Goal: Task Accomplishment & Management: Use online tool/utility

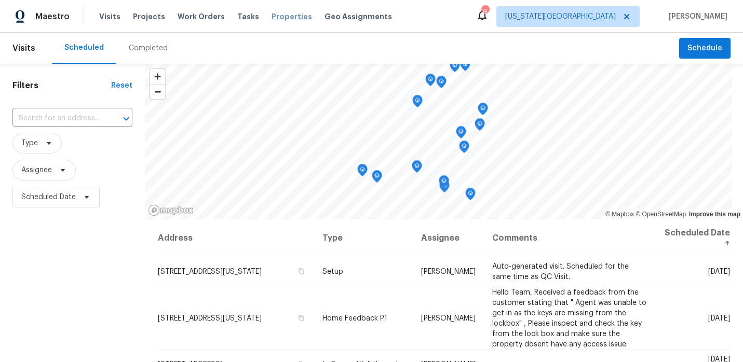
click at [272, 19] on span "Properties" at bounding box center [292, 16] width 40 height 10
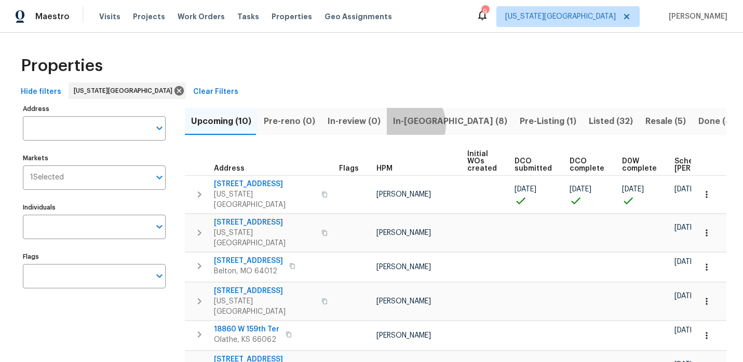
click at [398, 125] on span "In-reno (8)" at bounding box center [450, 121] width 114 height 15
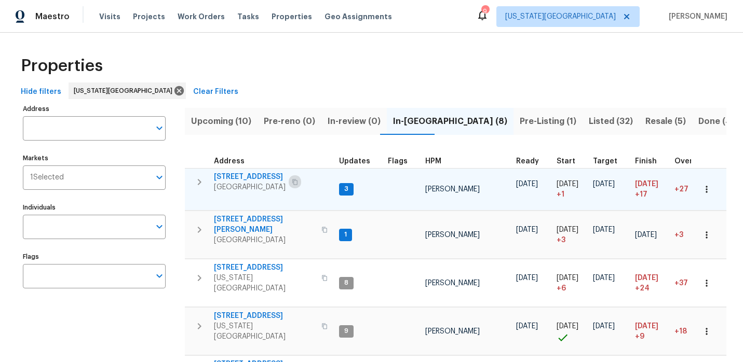
click at [292, 182] on icon "button" at bounding box center [295, 182] width 6 height 6
click at [270, 177] on span "[STREET_ADDRESS]" at bounding box center [250, 177] width 72 height 10
click at [199, 182] on icon "button" at bounding box center [199, 182] width 12 height 12
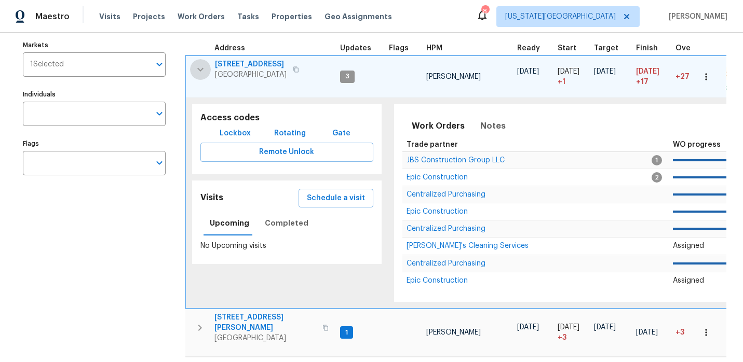
click at [201, 72] on icon "button" at bounding box center [200, 69] width 12 height 12
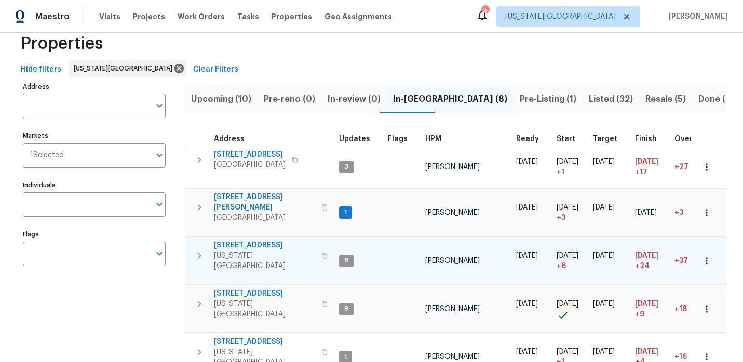
scroll to position [21, 0]
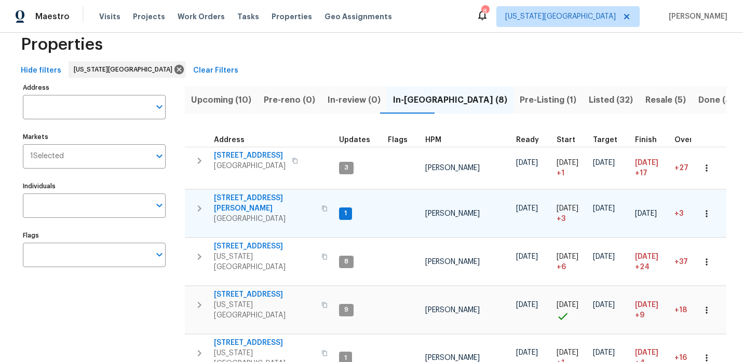
click at [321, 206] on icon "button" at bounding box center [324, 209] width 6 height 6
click at [257, 197] on span "13205 Byars Rd" at bounding box center [264, 203] width 101 height 21
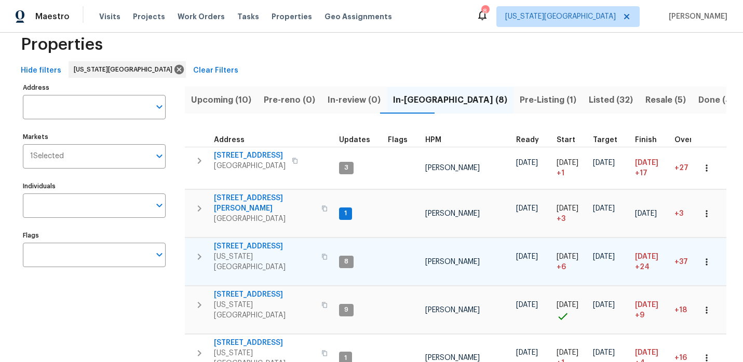
click at [318, 247] on button "button" at bounding box center [324, 257] width 12 height 25
click at [199, 254] on icon "button" at bounding box center [200, 257] width 4 height 6
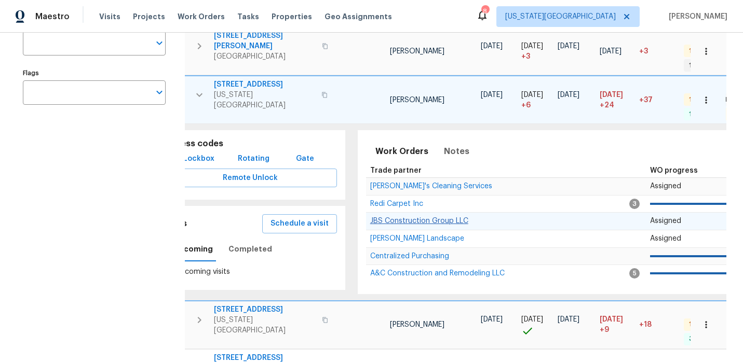
scroll to position [0, 0]
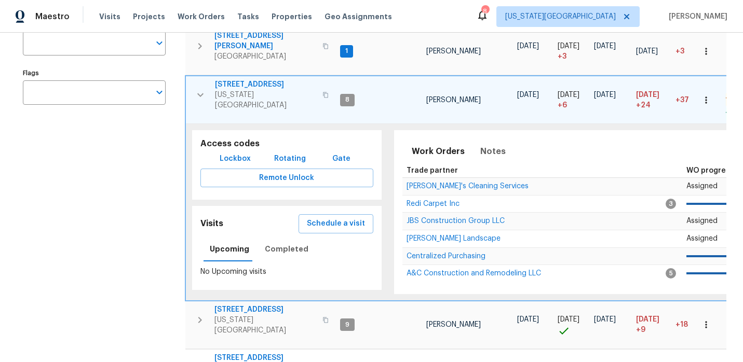
click at [241, 79] on span "7518 NW 76th Pl" at bounding box center [265, 84] width 101 height 10
click at [201, 89] on icon "button" at bounding box center [200, 95] width 12 height 12
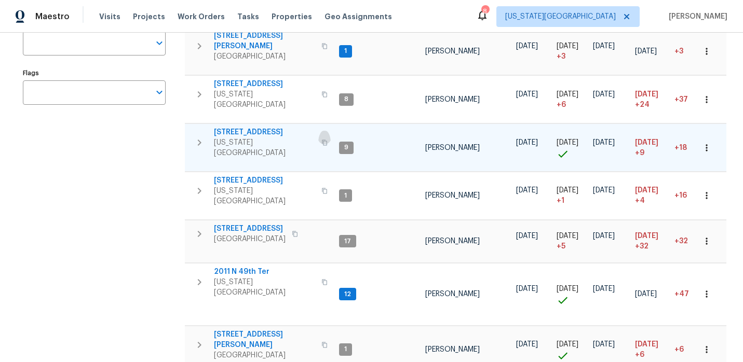
click at [321, 140] on icon "button" at bounding box center [324, 143] width 6 height 6
click at [227, 127] on span "3605 NE 57th St" at bounding box center [264, 132] width 101 height 10
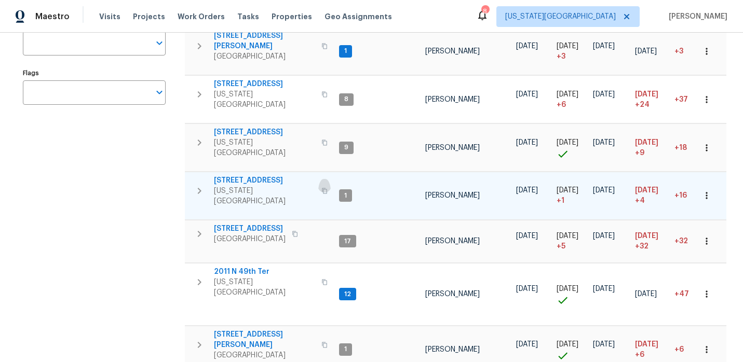
click at [318, 179] on button "button" at bounding box center [324, 191] width 12 height 25
click at [243, 175] on span "5348 N Cambridge Ave" at bounding box center [264, 180] width 101 height 10
click at [286, 175] on span "5348 N Cambridge Ave" at bounding box center [264, 180] width 101 height 10
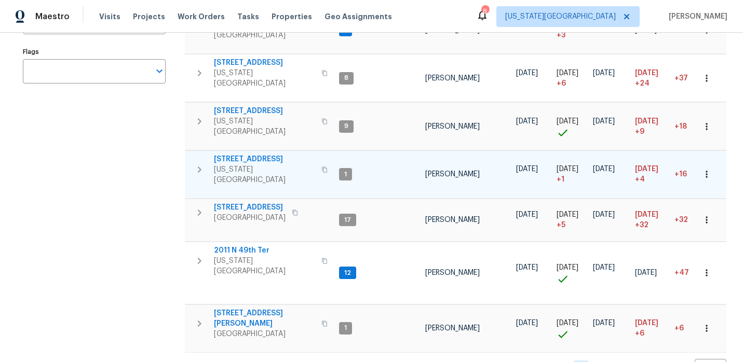
scroll to position [206, 0]
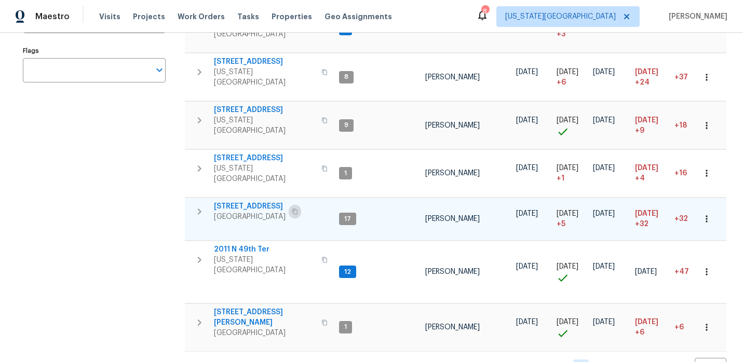
click at [298, 209] on icon "button" at bounding box center [295, 212] width 6 height 6
click at [248, 201] on span "1206 Sycamore St" at bounding box center [250, 206] width 72 height 10
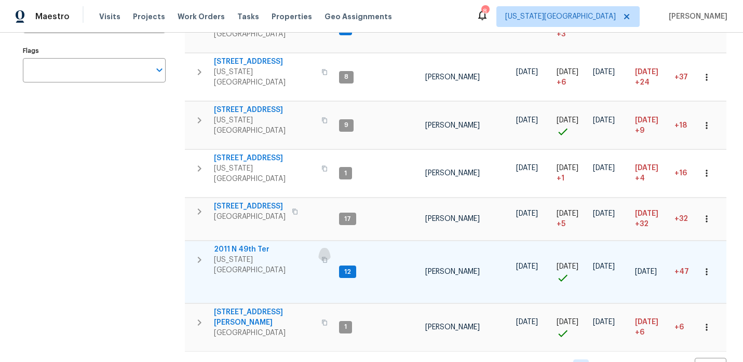
click at [318, 248] on button "button" at bounding box center [324, 260] width 12 height 25
click at [259, 245] on span "2011 N 49th Ter" at bounding box center [264, 250] width 101 height 10
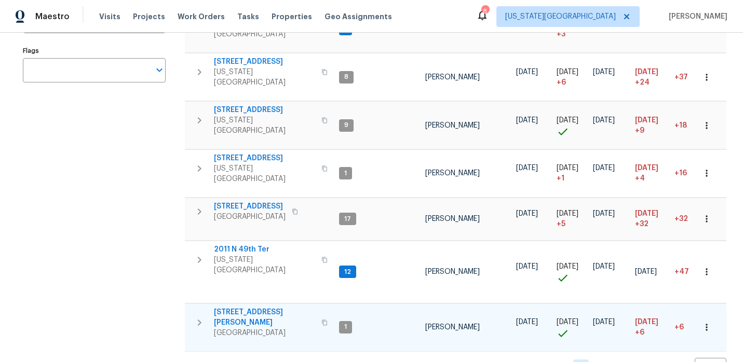
click at [321, 320] on icon "button" at bounding box center [324, 323] width 6 height 6
click at [251, 307] on span "9432 Carter Dr" at bounding box center [264, 317] width 101 height 21
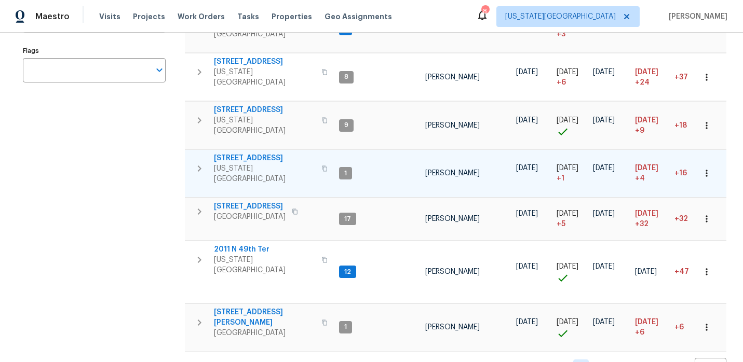
scroll to position [0, 0]
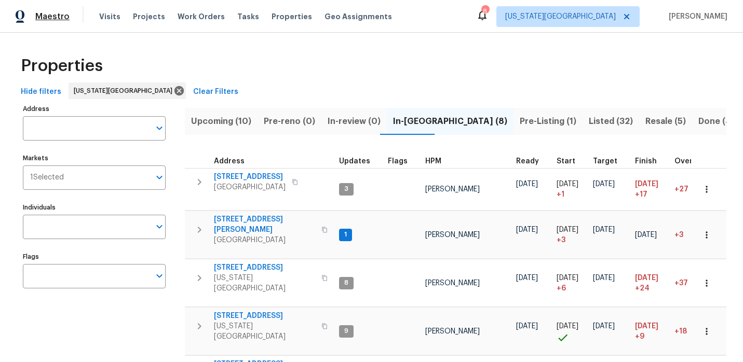
click at [53, 12] on span "Maestro" at bounding box center [52, 16] width 34 height 10
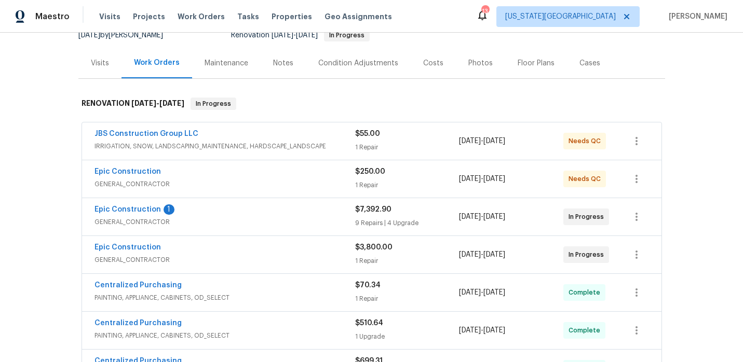
scroll to position [172, 0]
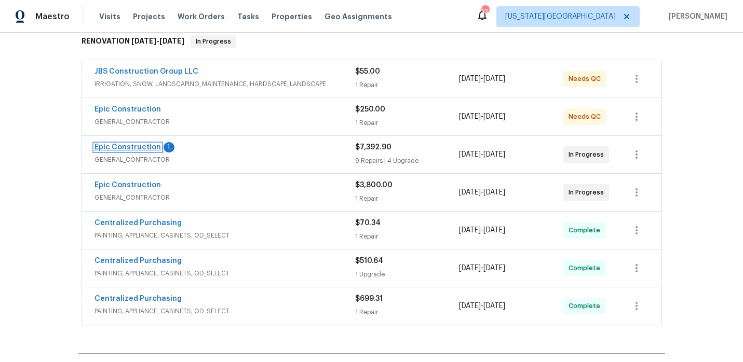
click at [150, 148] on link "Epic Construction" at bounding box center [127, 147] width 66 height 7
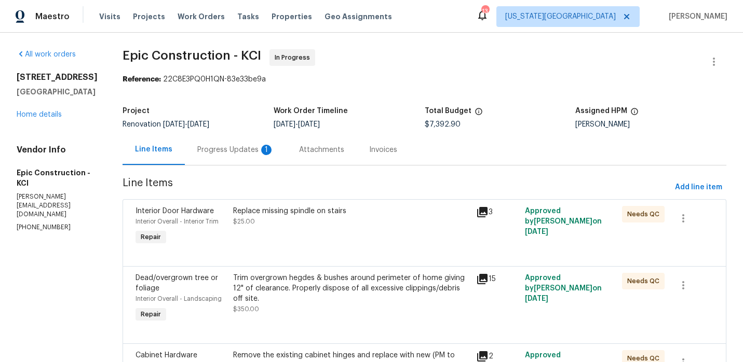
click at [261, 150] on div "1" at bounding box center [266, 150] width 10 height 10
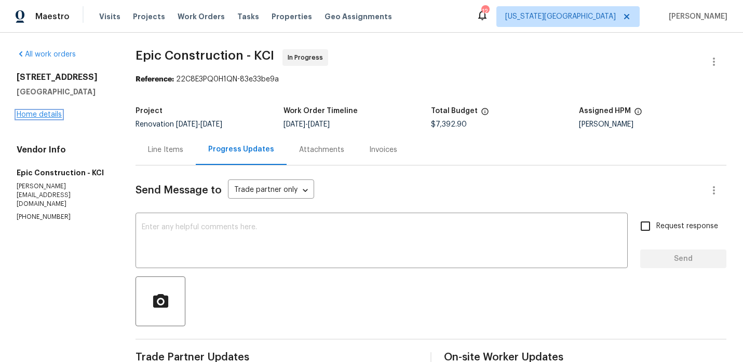
click at [48, 112] on link "Home details" at bounding box center [39, 114] width 45 height 7
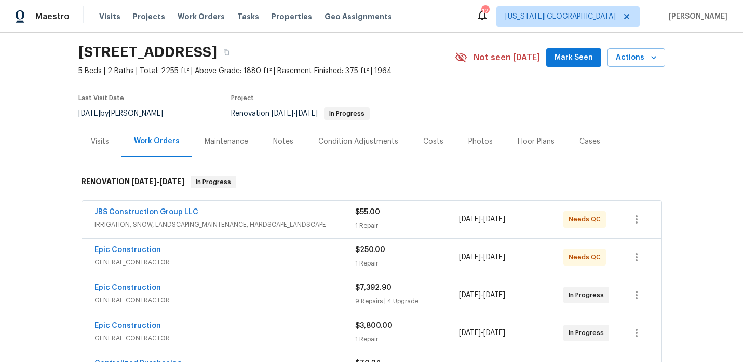
scroll to position [39, 0]
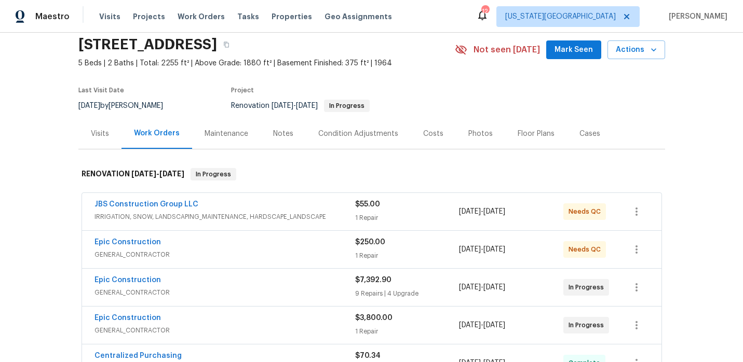
click at [423, 134] on div "Costs" at bounding box center [433, 134] width 20 height 10
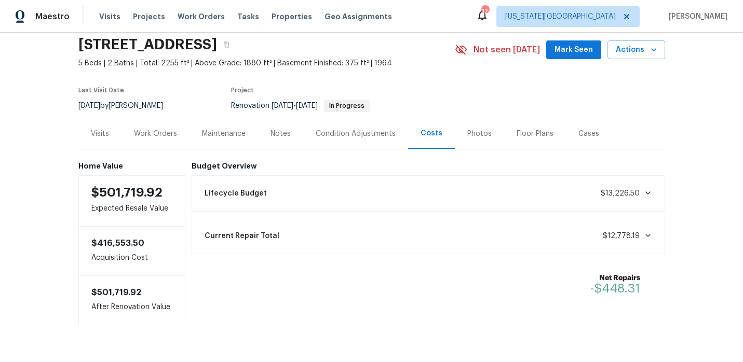
click at [164, 136] on div "Work Orders" at bounding box center [155, 134] width 43 height 10
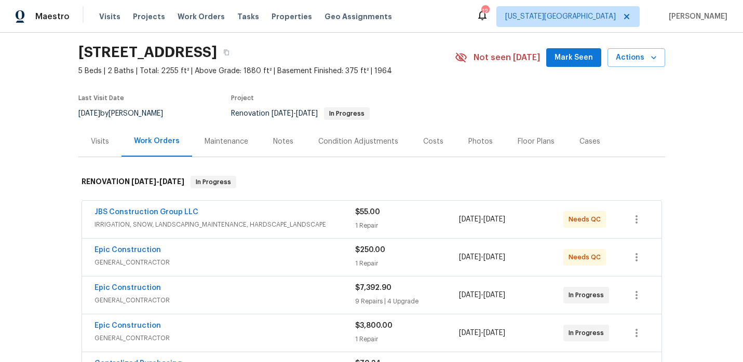
scroll to position [27, 0]
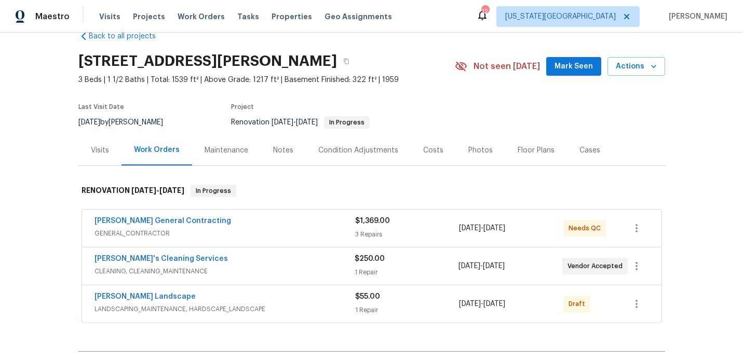
scroll to position [24, 0]
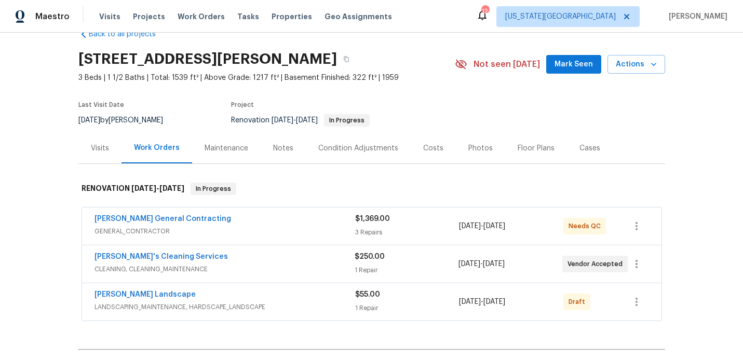
click at [112, 147] on div "Visits" at bounding box center [99, 148] width 43 height 31
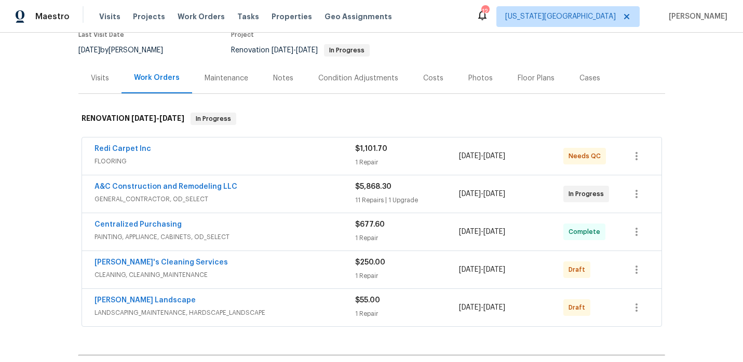
scroll to position [111, 0]
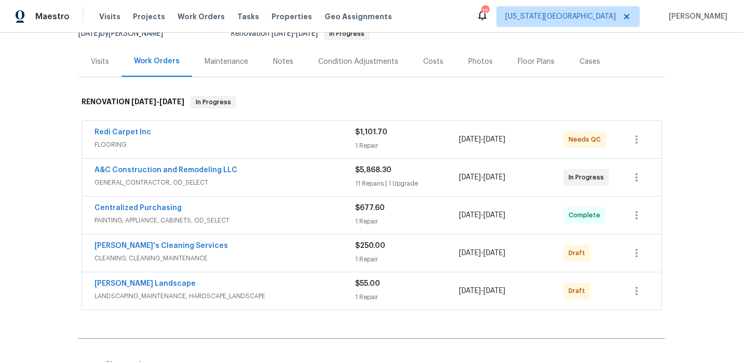
click at [107, 60] on div "Visits" at bounding box center [100, 62] width 18 height 10
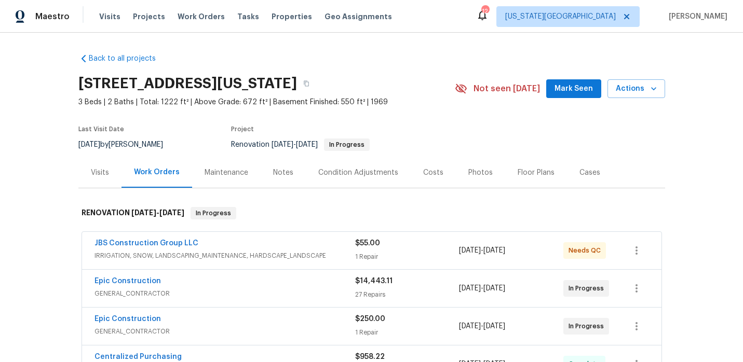
click at [98, 176] on div "Visits" at bounding box center [100, 173] width 18 height 10
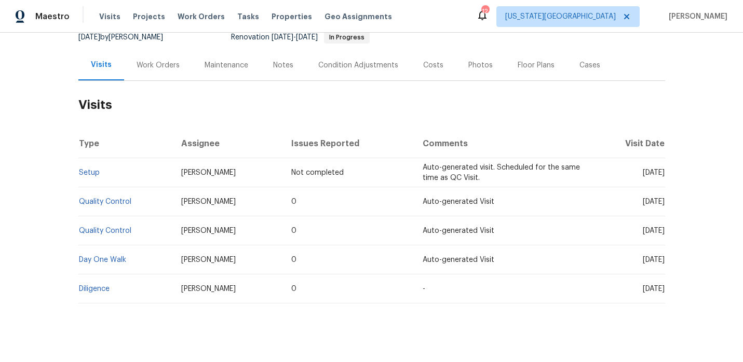
scroll to position [119, 0]
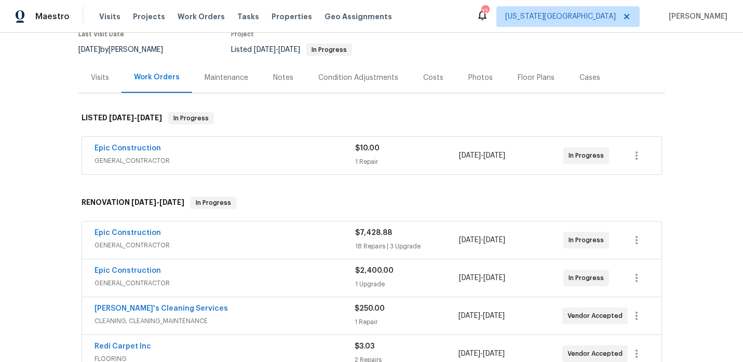
scroll to position [92, 0]
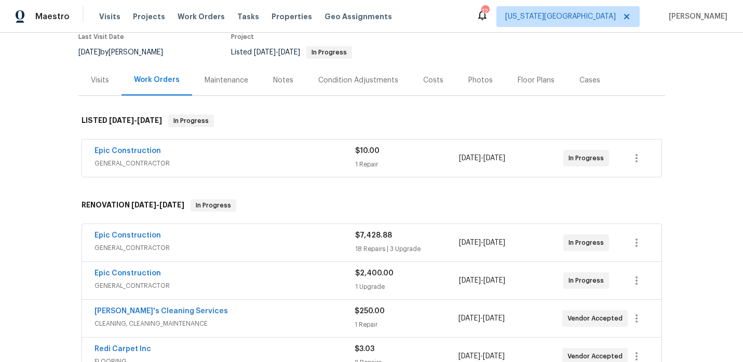
click at [100, 84] on div "Visits" at bounding box center [100, 80] width 18 height 10
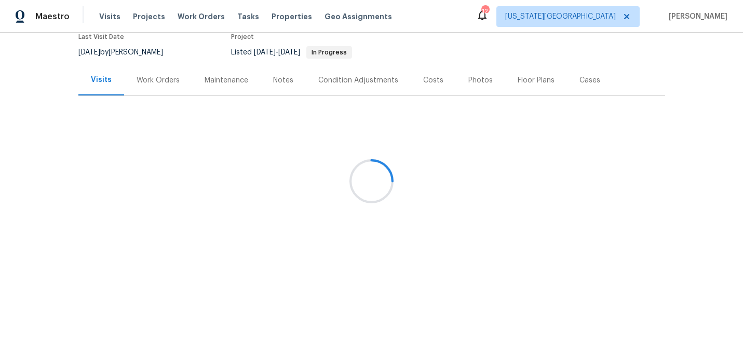
scroll to position [90, 0]
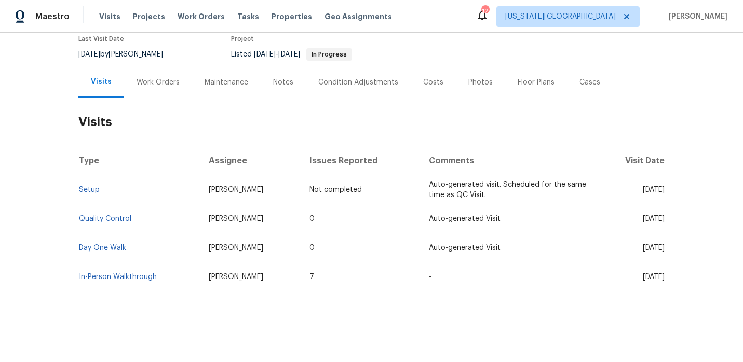
click at [169, 85] on div "Work Orders" at bounding box center [158, 82] width 43 height 10
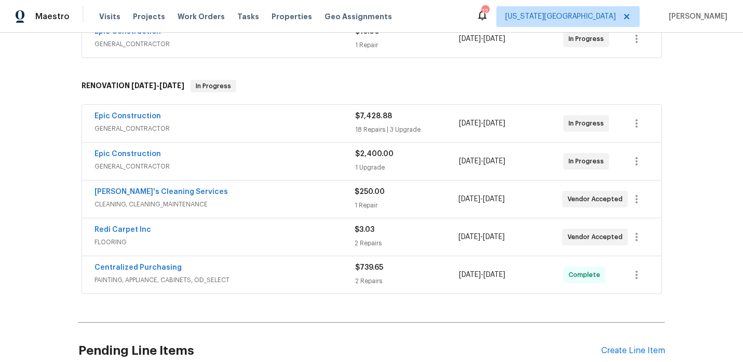
scroll to position [224, 0]
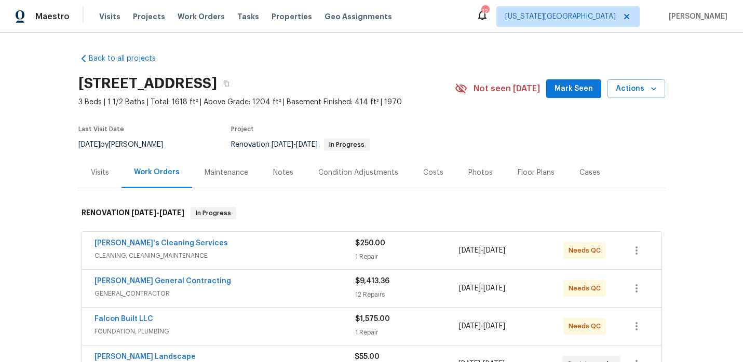
click at [105, 173] on div "Visits" at bounding box center [100, 173] width 18 height 10
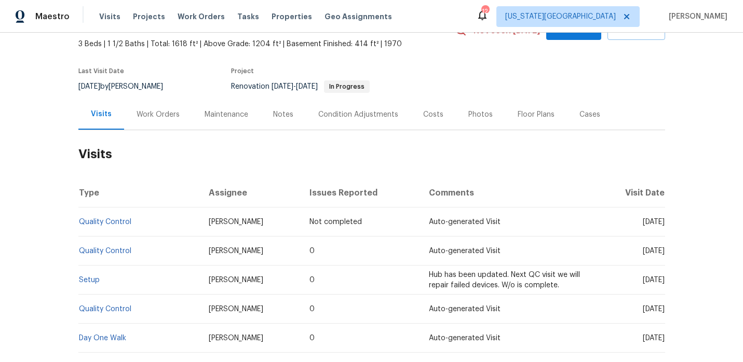
scroll to position [55, 0]
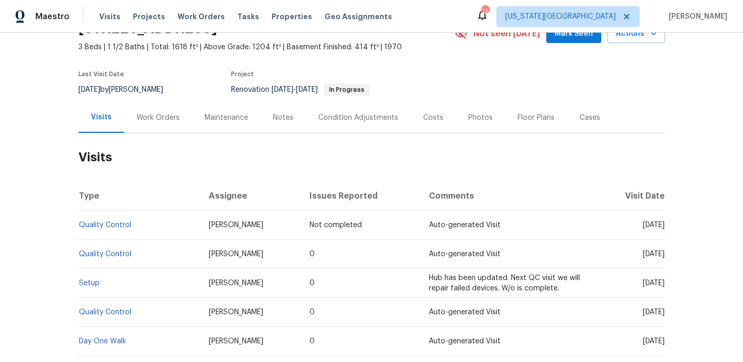
click at [142, 121] on div "Work Orders" at bounding box center [158, 118] width 43 height 10
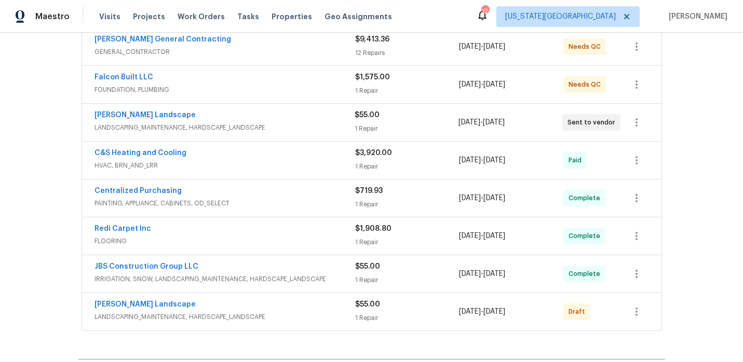
scroll to position [240, 0]
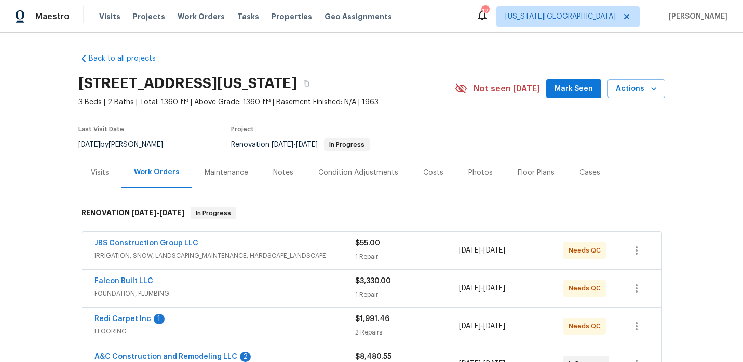
click at [101, 174] on div "Visits" at bounding box center [100, 173] width 18 height 10
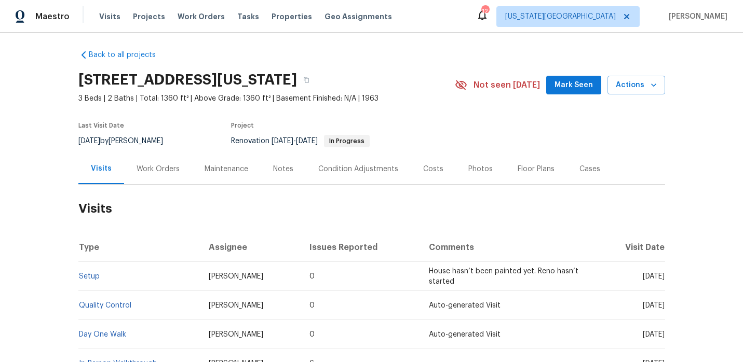
scroll to position [1, 0]
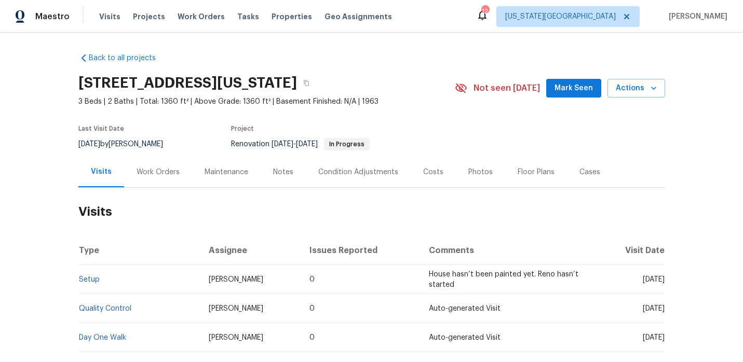
click at [165, 173] on div "Work Orders" at bounding box center [158, 172] width 43 height 10
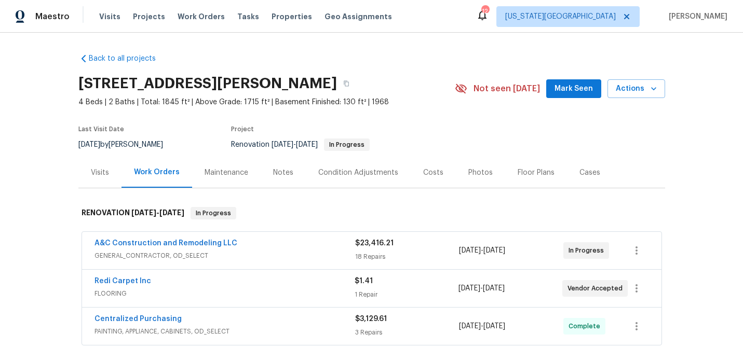
click at [100, 178] on div "Visits" at bounding box center [100, 173] width 18 height 10
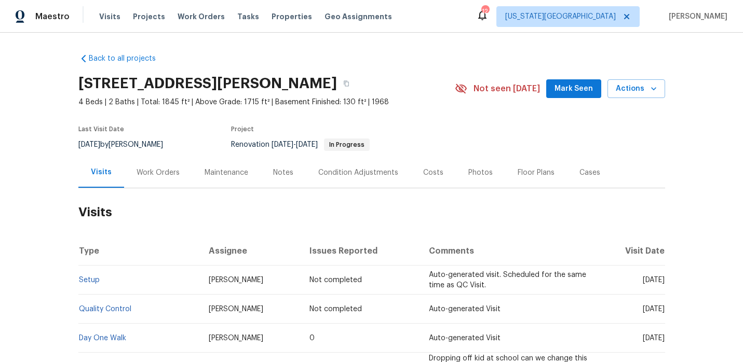
click at [162, 177] on div "Work Orders" at bounding box center [158, 173] width 43 height 10
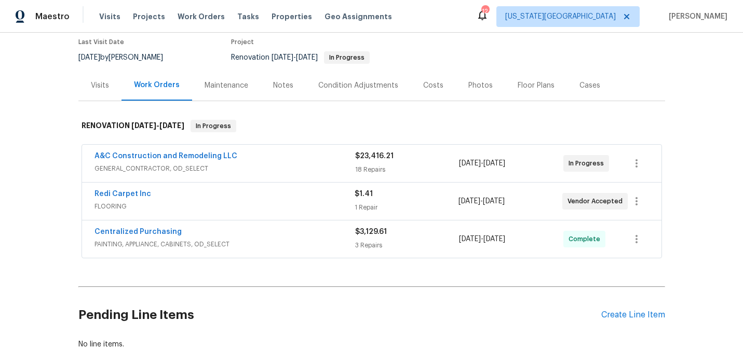
scroll to position [86, 0]
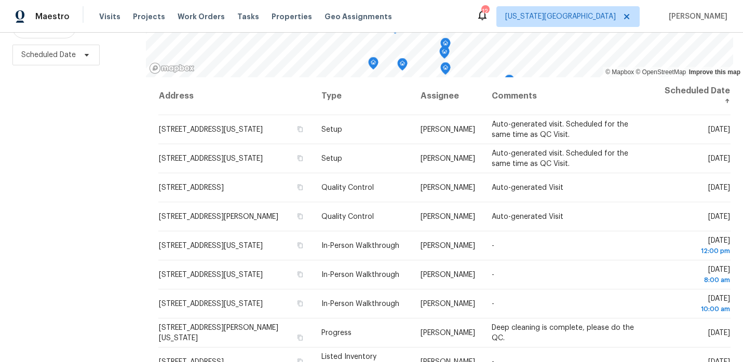
scroll to position [145, 0]
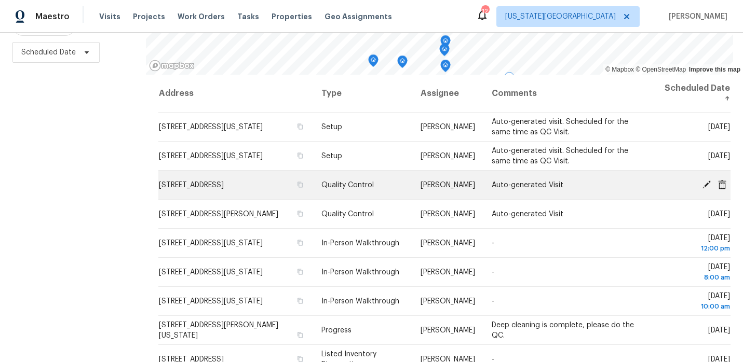
click at [708, 182] on icon at bounding box center [706, 184] width 8 height 8
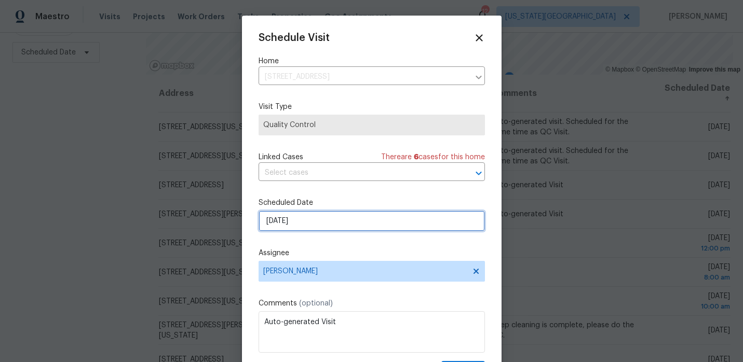
click at [479, 222] on input "10/13/2025" at bounding box center [372, 221] width 226 height 21
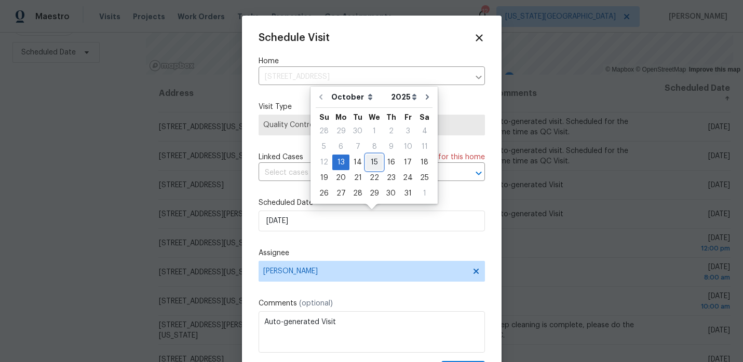
click at [374, 161] on div "15" at bounding box center [374, 162] width 17 height 15
type input "10/15/2025"
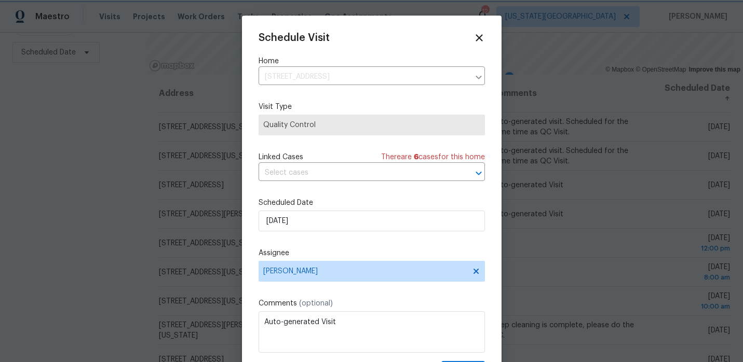
scroll to position [19, 0]
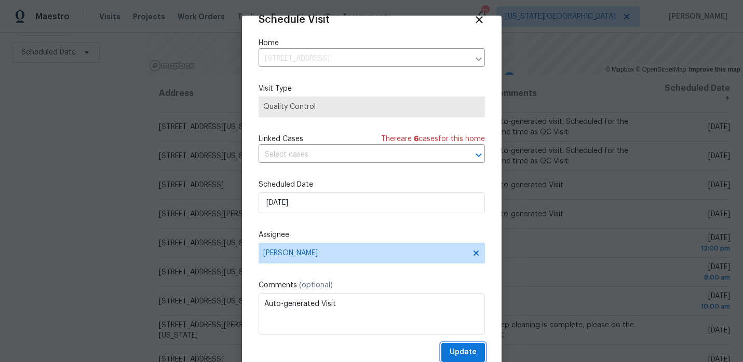
click at [461, 347] on span "Update" at bounding box center [463, 352] width 27 height 13
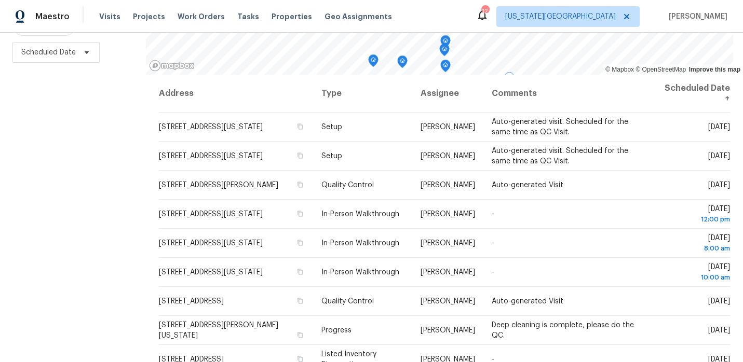
scroll to position [0, 0]
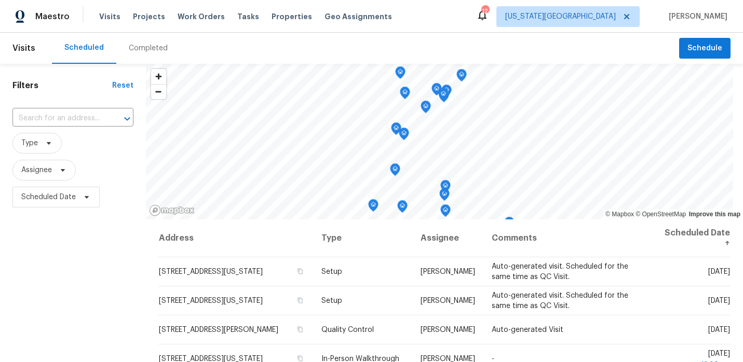
click at [488, 19] on icon at bounding box center [482, 15] width 12 height 12
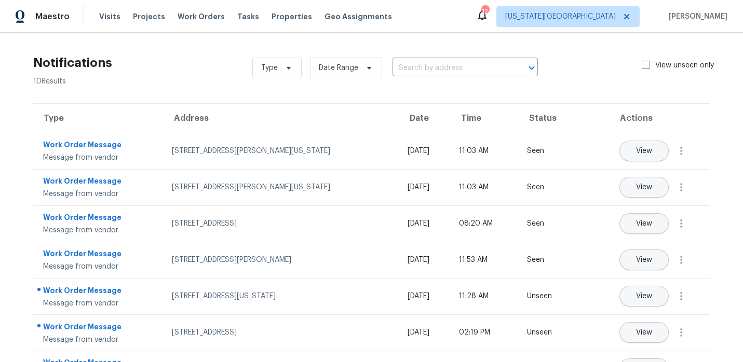
click at [46, 23] on div "Maestro" at bounding box center [35, 16] width 70 height 21
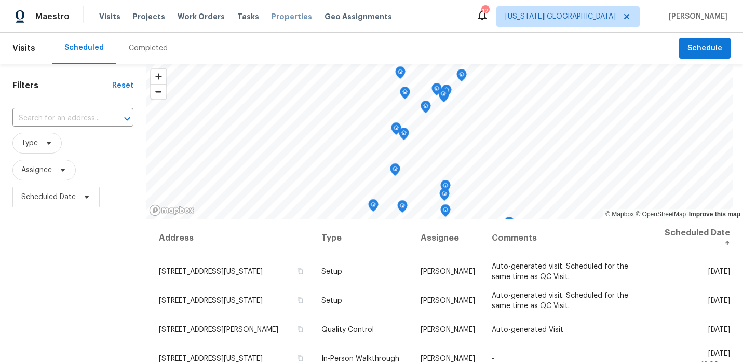
click at [281, 17] on span "Properties" at bounding box center [292, 16] width 40 height 10
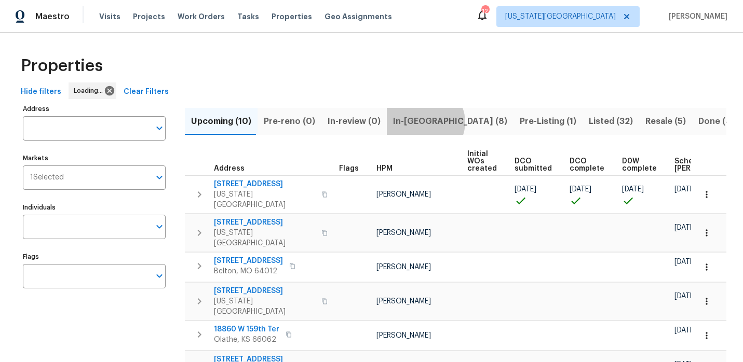
click at [417, 122] on span "In-reno (8)" at bounding box center [450, 121] width 114 height 15
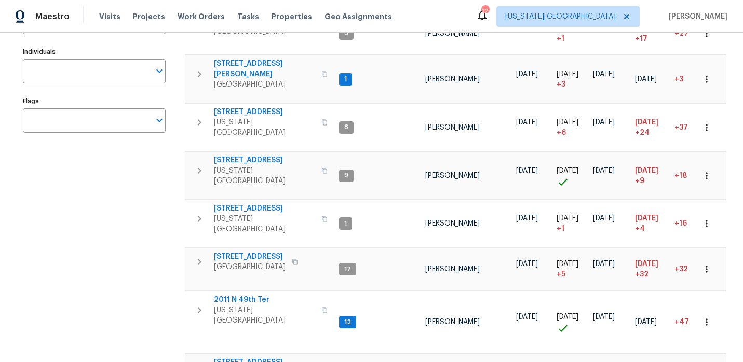
scroll to position [175, 0]
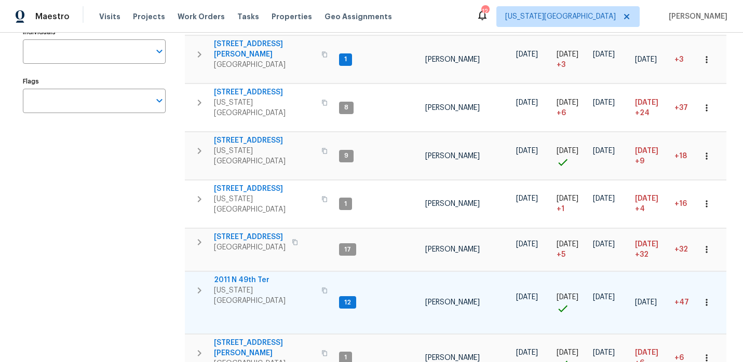
click at [255, 275] on span "2011 N 49th Ter" at bounding box center [264, 280] width 101 height 10
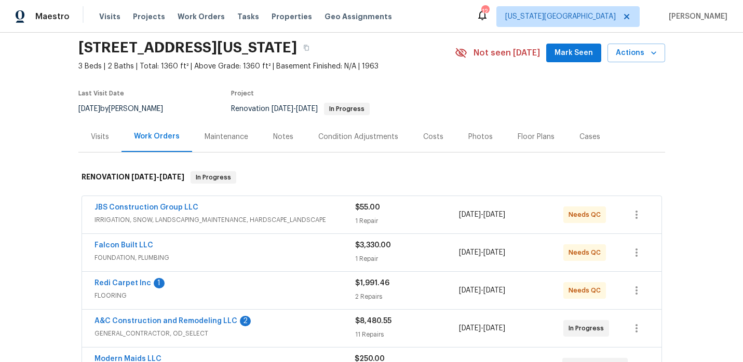
scroll to position [149, 0]
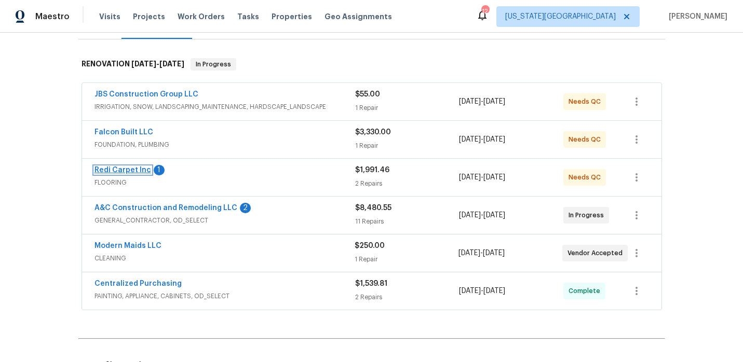
click at [144, 169] on link "Redi Carpet Inc" at bounding box center [122, 170] width 57 height 7
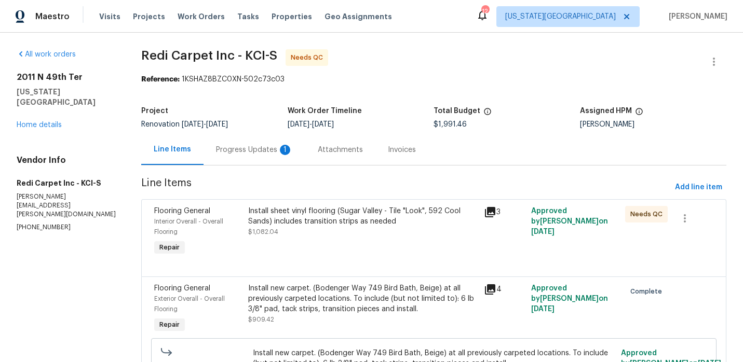
click at [258, 145] on div "Progress Updates 1" at bounding box center [254, 150] width 77 height 10
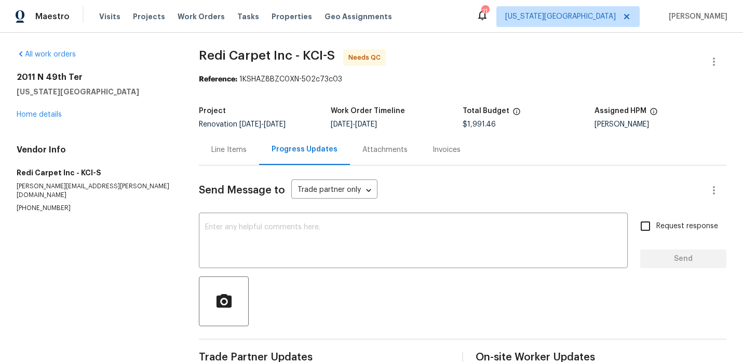
click at [232, 144] on div "Line Items" at bounding box center [229, 149] width 60 height 31
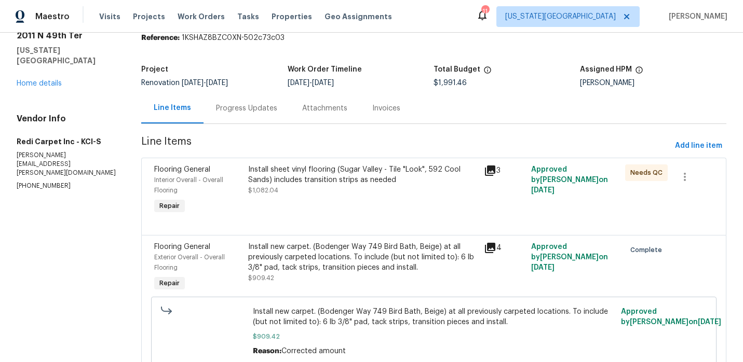
scroll to position [86, 0]
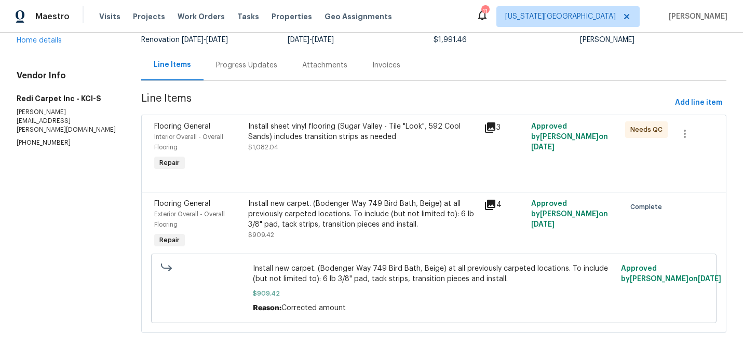
click at [344, 220] on div "Install new carpet. (Bodenger Way 749 Bird Bath, Beige) at all previously carpe…" at bounding box center [362, 214] width 229 height 31
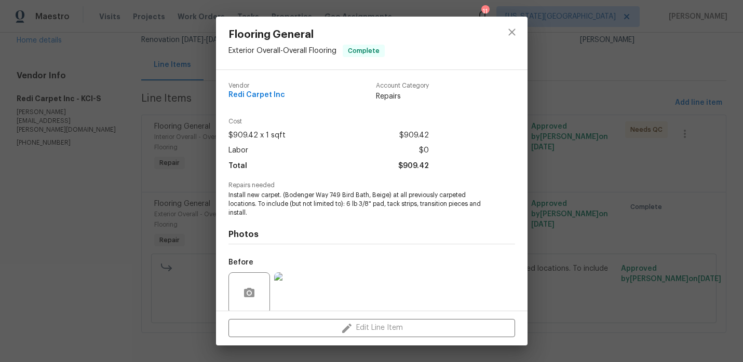
click at [317, 329] on div "Edit Line Item" at bounding box center [371, 328] width 311 height 35
click at [512, 35] on icon "close" at bounding box center [512, 32] width 12 height 12
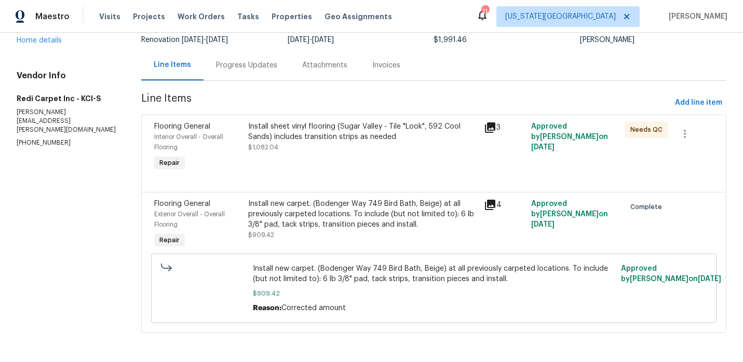
click at [343, 130] on div "Install sheet vinyl flooring (Sugar Valley - Tile "Look", 592 Cool Sands) inclu…" at bounding box center [362, 131] width 229 height 21
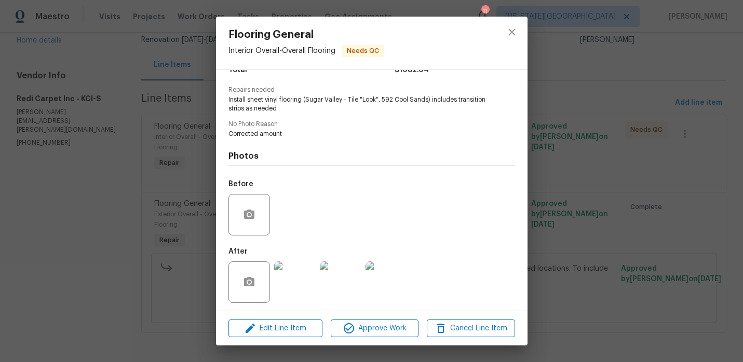
scroll to position [98, 0]
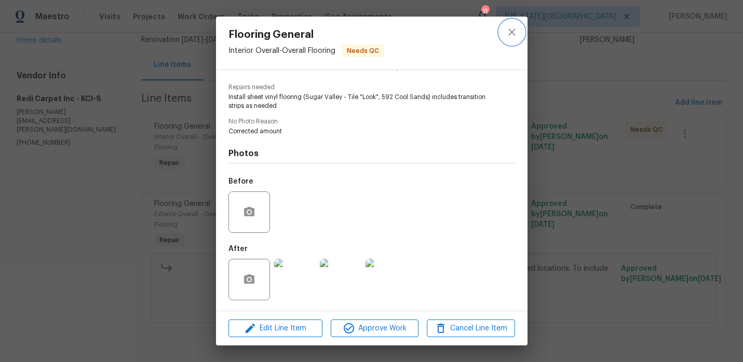
click at [512, 29] on icon "close" at bounding box center [512, 32] width 12 height 12
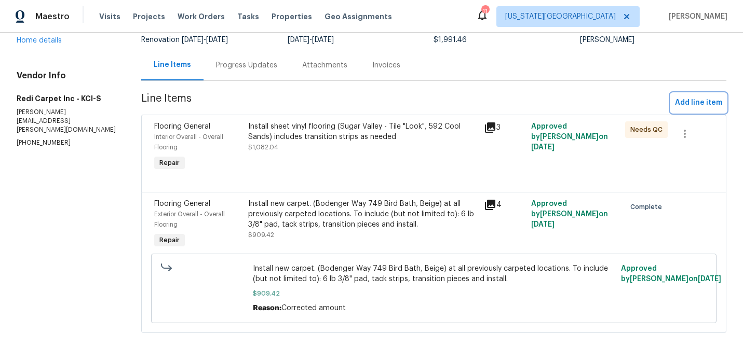
click at [692, 105] on span "Add line item" at bounding box center [698, 103] width 47 height 13
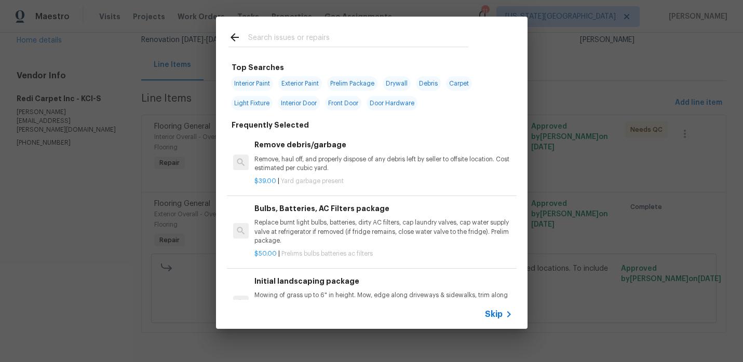
click at [314, 44] on input "text" at bounding box center [358, 39] width 220 height 16
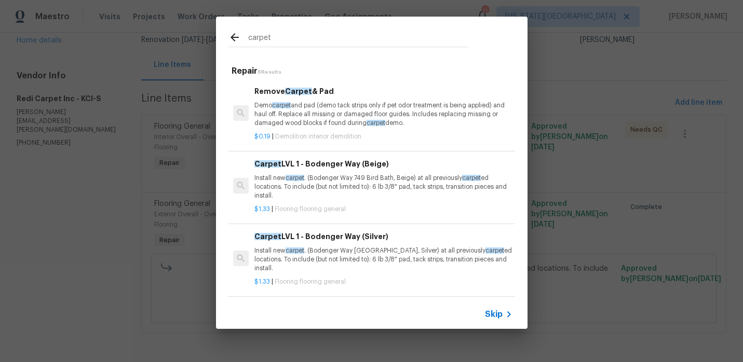
type input "carpet"
click at [301, 178] on span "carpet" at bounding box center [295, 178] width 19 height 6
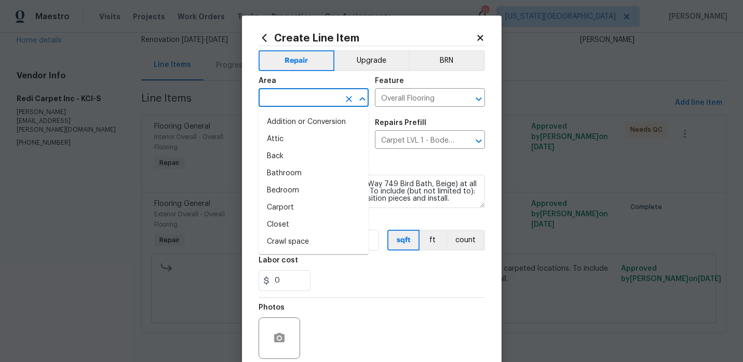
click at [312, 92] on input "text" at bounding box center [299, 99] width 81 height 16
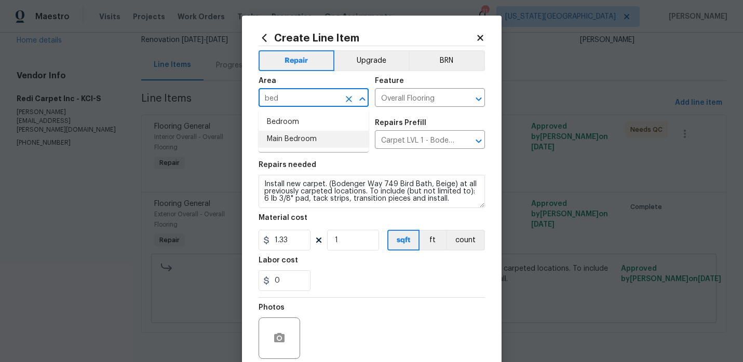
click at [305, 139] on li "Main Bedroom" at bounding box center [314, 139] width 110 height 17
type input "Main Bedroom"
click at [293, 238] on input "1.33" at bounding box center [285, 240] width 52 height 21
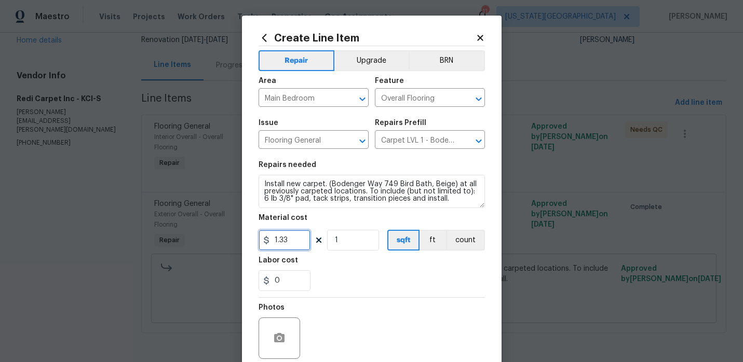
click at [293, 238] on input "1.33" at bounding box center [285, 240] width 52 height 21
type input "421.22"
click at [332, 276] on div "0" at bounding box center [372, 280] width 226 height 21
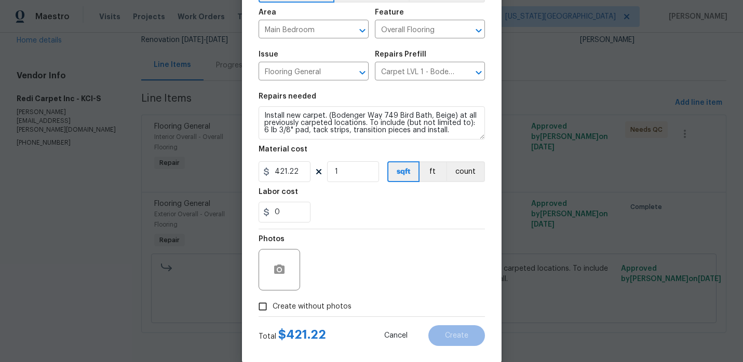
scroll to position [85, 0]
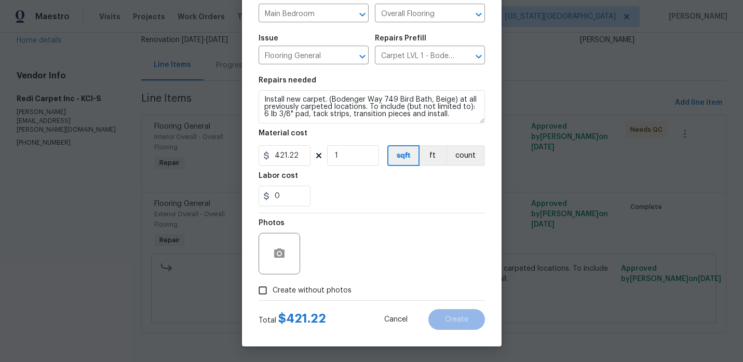
click at [262, 294] on input "Create without photos" at bounding box center [263, 291] width 20 height 20
checkbox input "true"
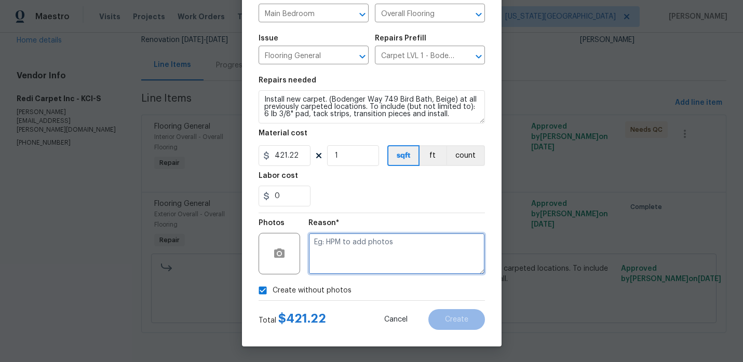
click at [335, 261] on textarea at bounding box center [396, 254] width 177 height 42
type textarea "."
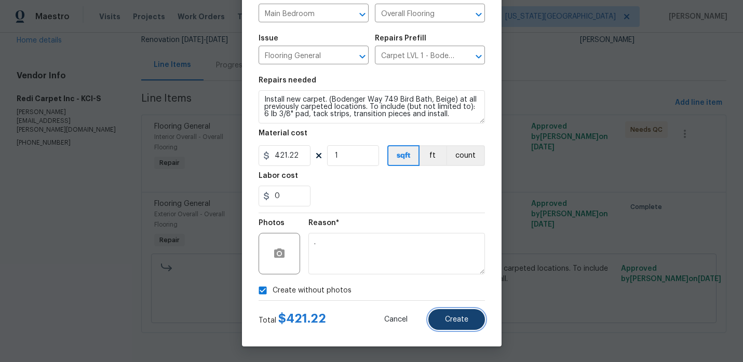
click at [454, 323] on span "Create" at bounding box center [456, 320] width 23 height 8
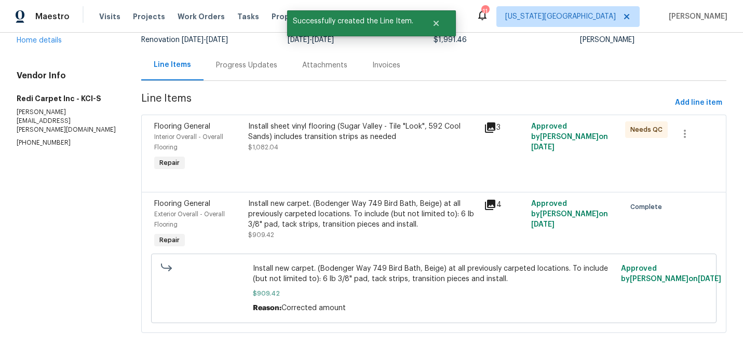
scroll to position [0, 0]
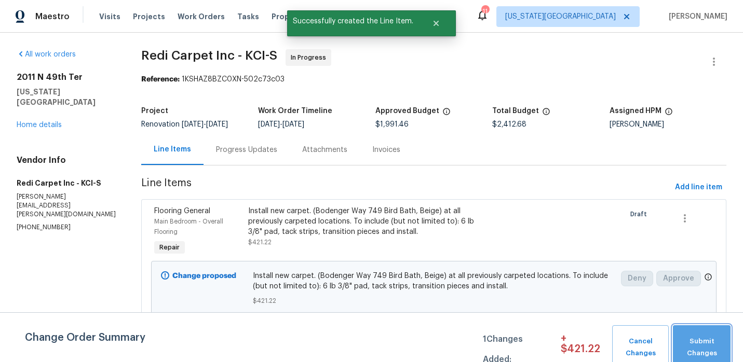
click at [693, 344] on span "Submit Changes" at bounding box center [701, 348] width 47 height 24
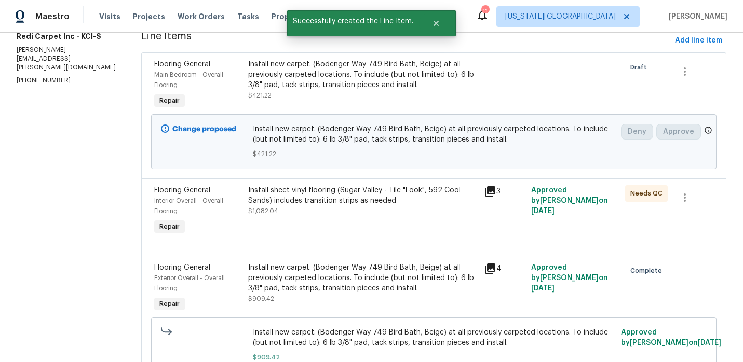
scroll to position [140, 0]
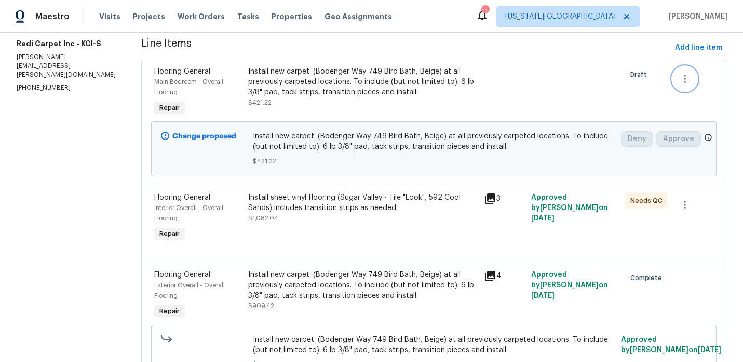
click at [692, 72] on button "button" at bounding box center [684, 78] width 25 height 25
click at [638, 96] on div at bounding box center [371, 181] width 743 height 362
